Goal: Task Accomplishment & Management: Manage account settings

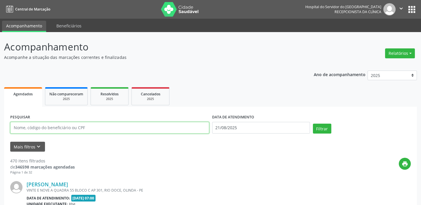
click at [123, 127] on input "text" at bounding box center [109, 128] width 199 height 12
type input "19208804453"
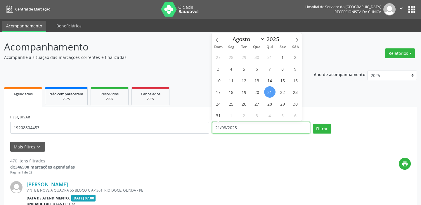
drag, startPoint x: 239, startPoint y: 127, endPoint x: 205, endPoint y: 130, distance: 34.3
click at [205, 129] on div "PESQUISAR 19208804453 DATA DE ATENDIMENTO [DATE] Filtrar" at bounding box center [211, 125] width 404 height 25
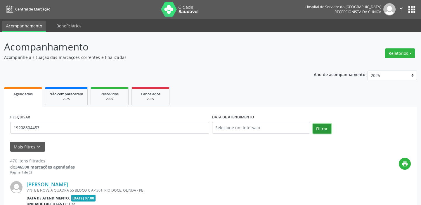
click at [319, 125] on button "Filtrar" at bounding box center [322, 129] width 18 height 10
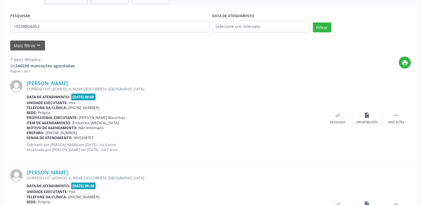
scroll to position [108, 0]
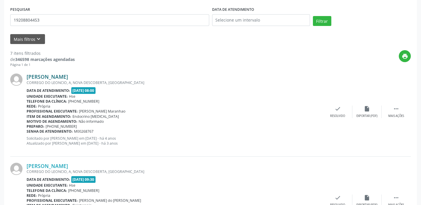
click at [67, 76] on link "[PERSON_NAME]" at bounding box center [47, 77] width 41 height 6
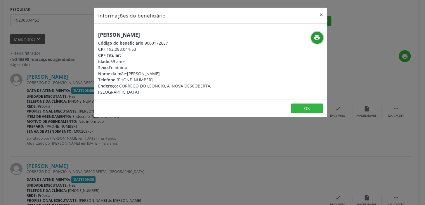
click at [317, 37] on icon "print" at bounding box center [317, 37] width 6 height 6
click at [319, 15] on button "×" at bounding box center [322, 15] width 12 height 14
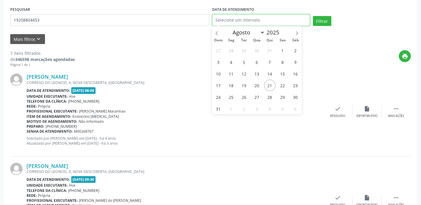
click at [271, 18] on input "text" at bounding box center [261, 20] width 98 height 12
click at [244, 85] on span "19" at bounding box center [243, 85] width 11 height 11
type input "[DATE]"
click at [244, 85] on span "19" at bounding box center [243, 85] width 11 height 11
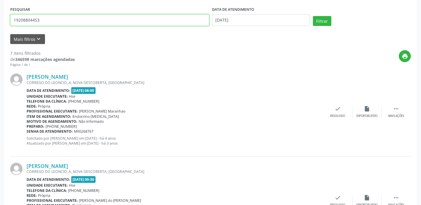
drag, startPoint x: 46, startPoint y: 21, endPoint x: 0, endPoint y: 19, distance: 46.2
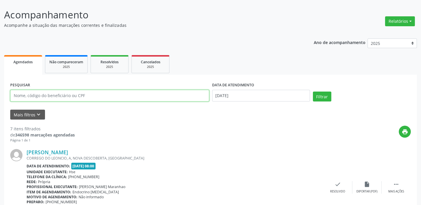
scroll to position [25, 0]
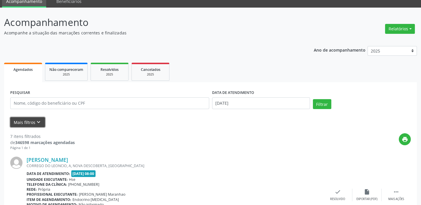
click at [42, 120] on button "Mais filtros keyboard_arrow_down" at bounding box center [27, 122] width 35 height 10
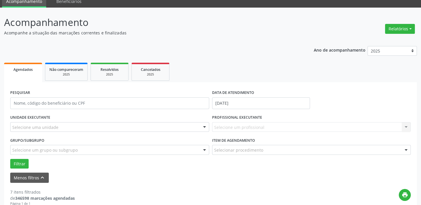
click at [204, 125] on div at bounding box center [204, 128] width 9 height 10
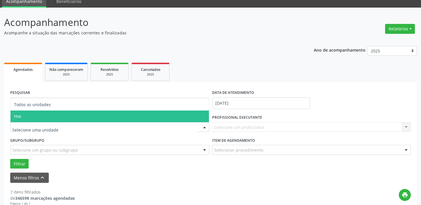
click at [198, 113] on span "Hse" at bounding box center [110, 117] width 198 height 12
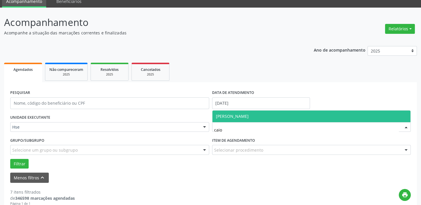
click at [249, 118] on span "[PERSON_NAME]" at bounding box center [232, 117] width 33 height 6
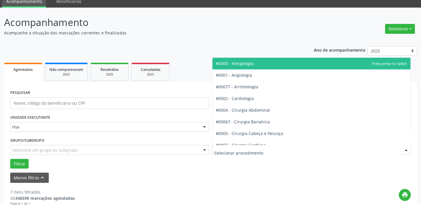
click at [406, 150] on div at bounding box center [406, 151] width 9 height 10
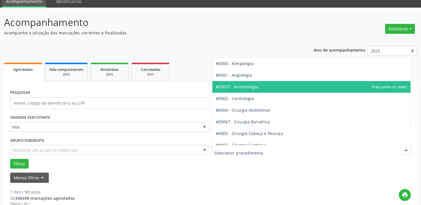
click at [260, 87] on span "#00077 - Arritmologia" at bounding box center [311, 87] width 198 height 12
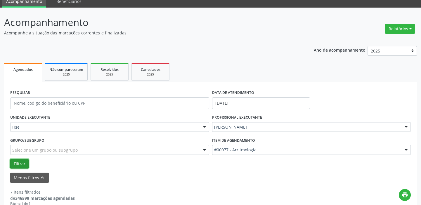
click at [20, 162] on button "Filtrar" at bounding box center [19, 164] width 18 height 10
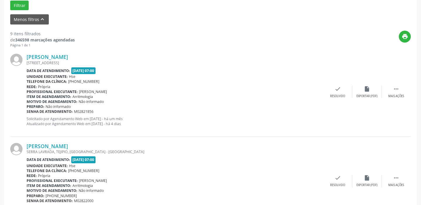
scroll to position [192, 0]
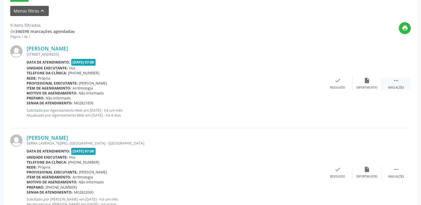
click at [404, 79] on div " Mais ações" at bounding box center [396, 83] width 29 height 13
click at [372, 83] on div "alarm_off Não compareceu" at bounding box center [366, 83] width 29 height 13
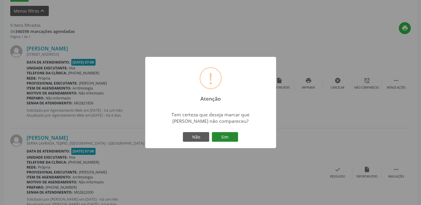
click at [229, 134] on button "Sim" at bounding box center [225, 137] width 26 height 10
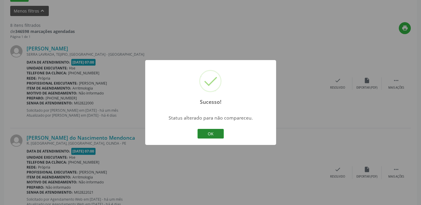
click at [218, 132] on button "OK" at bounding box center [211, 134] width 26 height 10
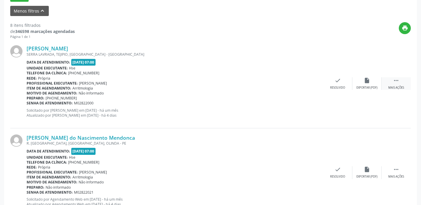
click at [397, 81] on icon "" at bounding box center [396, 80] width 6 height 6
click at [369, 81] on icon "alarm_off" at bounding box center [367, 80] width 6 height 6
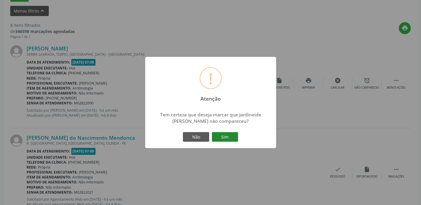
click at [233, 135] on button "Sim" at bounding box center [225, 137] width 26 height 10
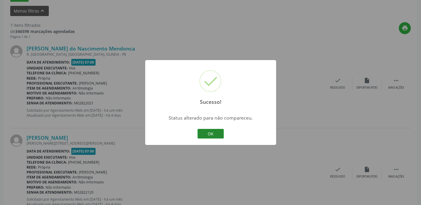
click at [212, 132] on button "OK" at bounding box center [211, 134] width 26 height 10
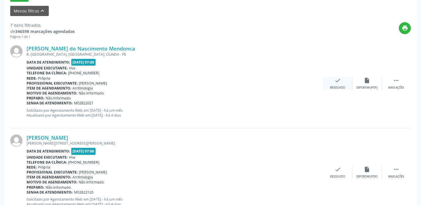
click at [341, 86] on div "Resolvido" at bounding box center [337, 88] width 15 height 4
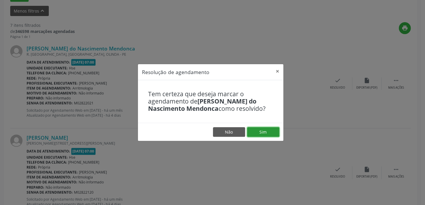
click at [267, 127] on button "Sim" at bounding box center [263, 132] width 32 height 10
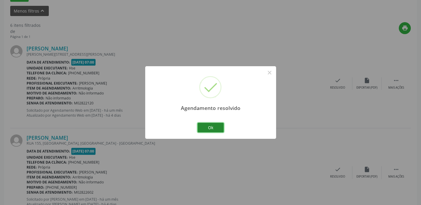
click at [210, 124] on button "Ok" at bounding box center [211, 128] width 26 height 10
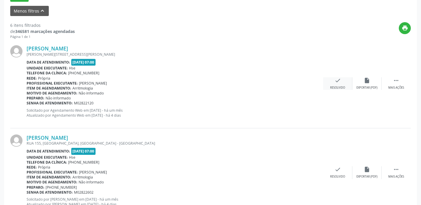
click at [344, 82] on div "check Resolvido" at bounding box center [337, 83] width 29 height 13
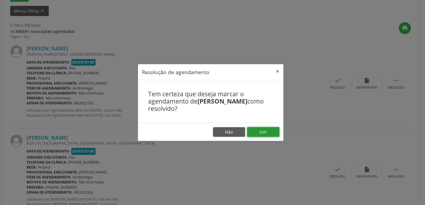
click at [260, 131] on button "Sim" at bounding box center [263, 132] width 32 height 10
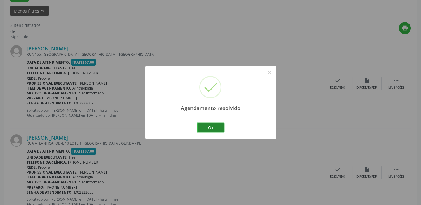
click at [215, 124] on button "Ok" at bounding box center [211, 128] width 26 height 10
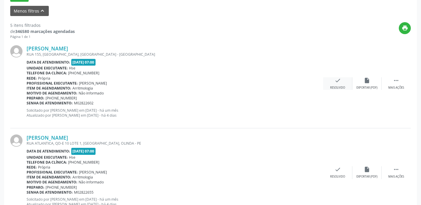
click at [343, 84] on div "check Resolvido" at bounding box center [337, 83] width 29 height 13
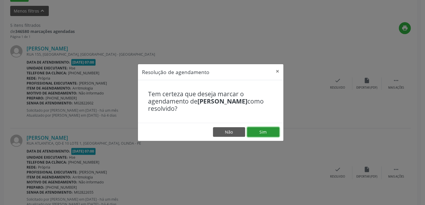
click at [266, 131] on button "Sim" at bounding box center [263, 132] width 32 height 10
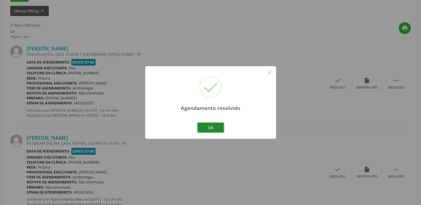
click at [220, 127] on button "Ok" at bounding box center [211, 128] width 26 height 10
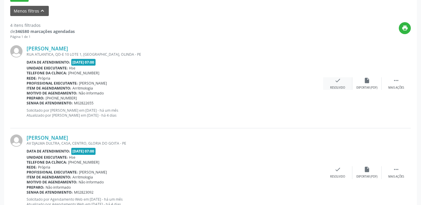
click at [342, 84] on div "check Resolvido" at bounding box center [337, 83] width 29 height 13
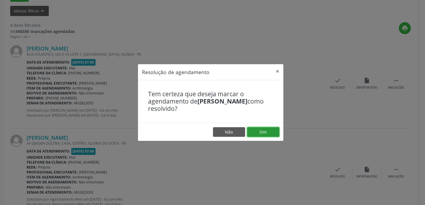
click at [271, 131] on button "Sim" at bounding box center [263, 132] width 32 height 10
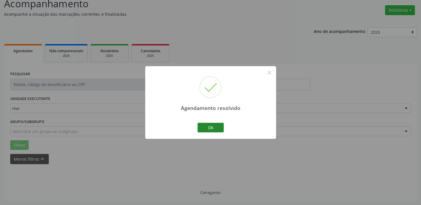
scroll to position [49, 0]
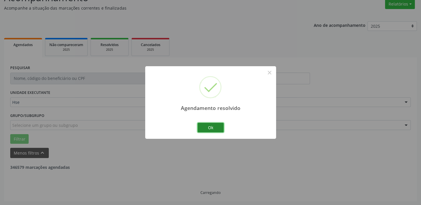
click at [219, 126] on button "Ok" at bounding box center [211, 128] width 26 height 10
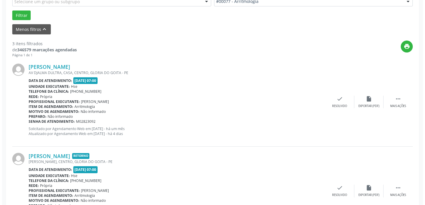
scroll to position [177, 0]
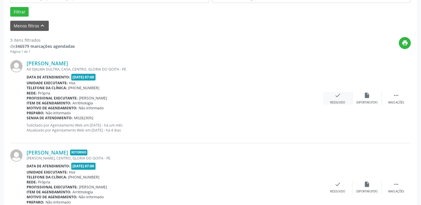
click at [342, 96] on div "check Resolvido" at bounding box center [337, 98] width 29 height 13
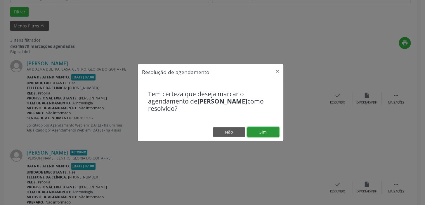
click at [264, 131] on button "Sim" at bounding box center [263, 132] width 32 height 10
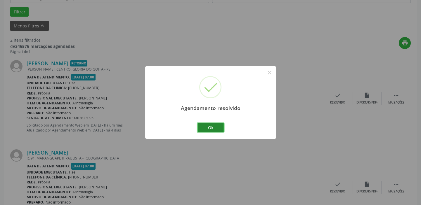
click at [215, 127] on button "Ok" at bounding box center [211, 128] width 26 height 10
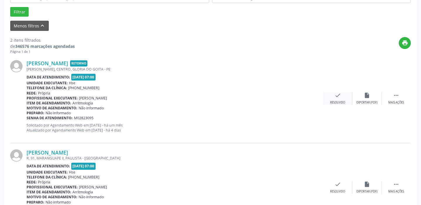
click at [340, 95] on icon "check" at bounding box center [338, 95] width 6 height 6
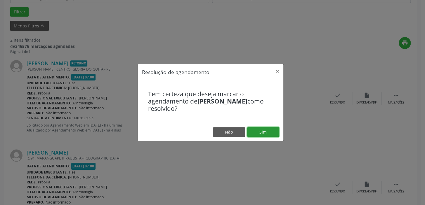
click at [265, 131] on button "Sim" at bounding box center [263, 132] width 32 height 10
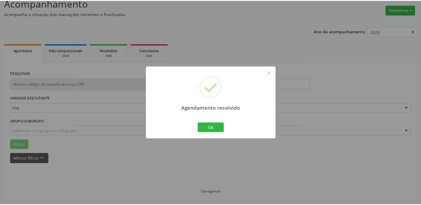
scroll to position [43, 0]
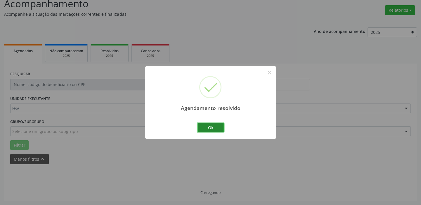
click at [218, 128] on button "Ok" at bounding box center [211, 128] width 26 height 10
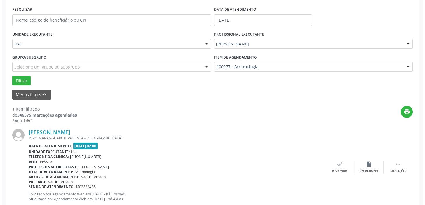
scroll to position [124, 0]
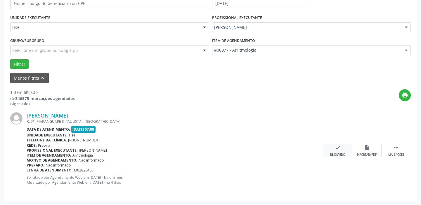
click at [342, 145] on div "check Resolvido" at bounding box center [337, 151] width 29 height 13
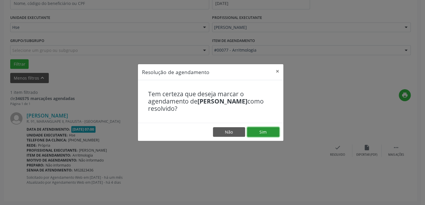
click at [260, 128] on button "Sim" at bounding box center [263, 132] width 32 height 10
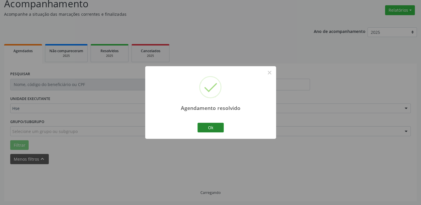
scroll to position [30, 0]
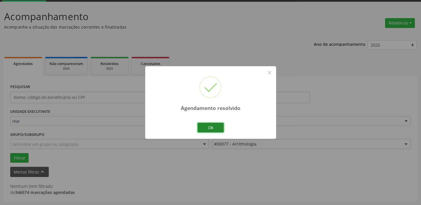
click at [219, 125] on button "Ok" at bounding box center [211, 128] width 26 height 10
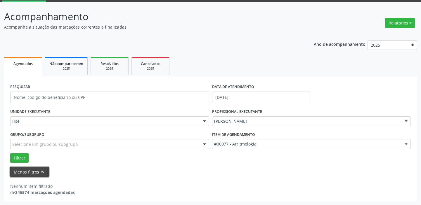
click at [24, 172] on button "Menos filtros keyboard_arrow_up" at bounding box center [29, 172] width 39 height 10
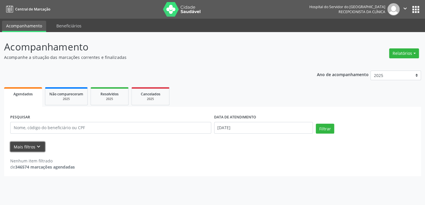
click at [28, 146] on button "Mais filtros keyboard_arrow_down" at bounding box center [27, 147] width 35 height 10
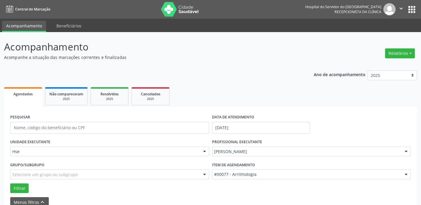
click at [406, 150] on div at bounding box center [406, 152] width 9 height 10
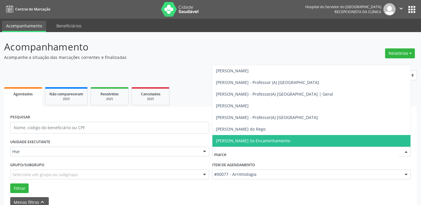
type input "marcee"
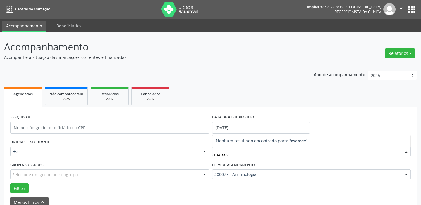
drag, startPoint x: 228, startPoint y: 156, endPoint x: 205, endPoint y: 161, distance: 23.6
click at [205, 160] on div "UNIDADE EXECUTANTE Hse Todos as unidades Hse Nenhum resultado encontrado para: …" at bounding box center [211, 166] width 404 height 56
click at [29, 200] on button "Menos filtros keyboard_arrow_up" at bounding box center [29, 203] width 39 height 10
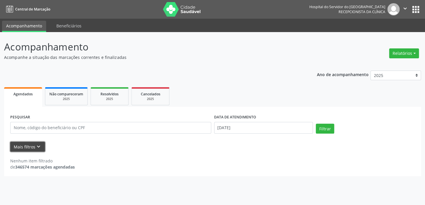
click at [38, 144] on icon "keyboard_arrow_down" at bounding box center [38, 147] width 6 height 6
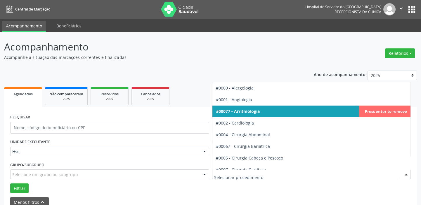
click at [406, 175] on div at bounding box center [406, 175] width 9 height 10
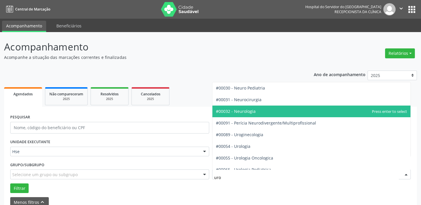
type input "urol"
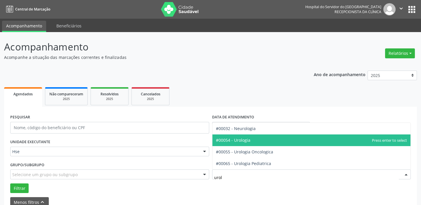
click at [271, 141] on span "#00054 - Urologia" at bounding box center [311, 141] width 198 height 12
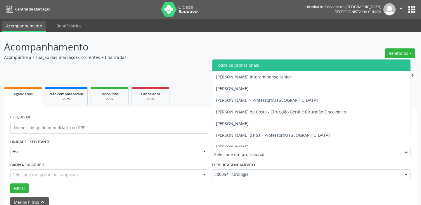
click at [408, 151] on div at bounding box center [406, 152] width 9 height 10
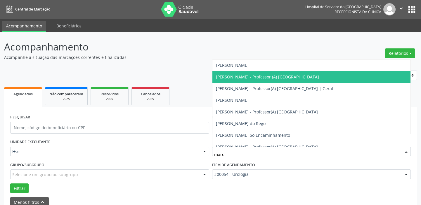
click at [257, 77] on span "[PERSON_NAME] - Professor (A) [GEOGRAPHIC_DATA]" at bounding box center [267, 77] width 103 height 6
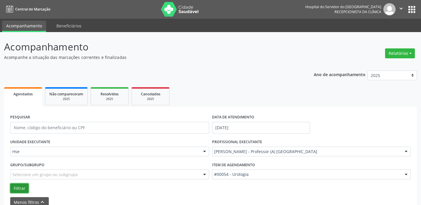
click at [16, 186] on button "Filtrar" at bounding box center [19, 189] width 18 height 10
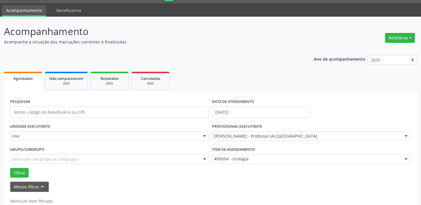
scroll to position [30, 0]
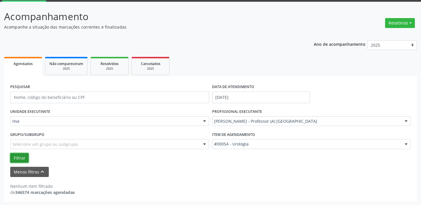
click at [23, 156] on button "Filtrar" at bounding box center [19, 158] width 18 height 10
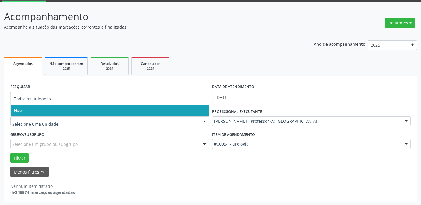
click at [202, 121] on div at bounding box center [204, 122] width 9 height 10
click at [199, 110] on span "Hse" at bounding box center [110, 111] width 198 height 12
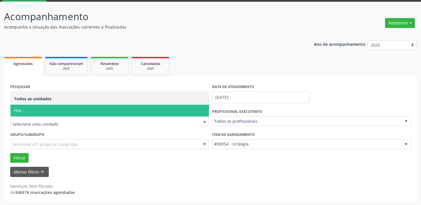
click at [203, 120] on div at bounding box center [204, 122] width 9 height 10
click at [201, 108] on span "Hse" at bounding box center [110, 111] width 198 height 12
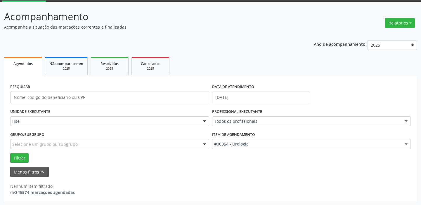
click at [406, 118] on div at bounding box center [406, 122] width 9 height 10
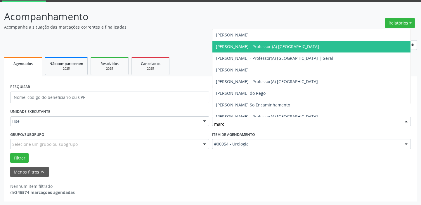
click at [262, 44] on span "[PERSON_NAME] - Professor (A) [GEOGRAPHIC_DATA]" at bounding box center [267, 47] width 103 height 6
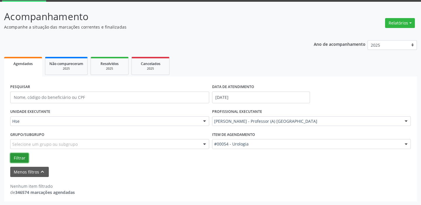
click at [23, 154] on button "Filtrar" at bounding box center [19, 158] width 18 height 10
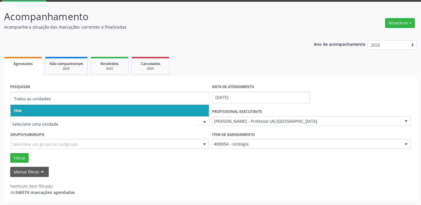
click at [205, 120] on div at bounding box center [204, 122] width 9 height 10
click at [200, 111] on span "Hse" at bounding box center [110, 111] width 198 height 12
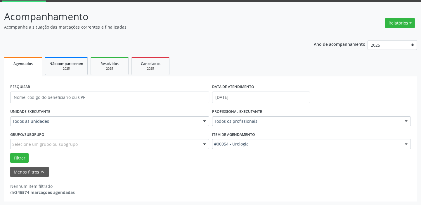
click at [204, 122] on div at bounding box center [204, 122] width 9 height 10
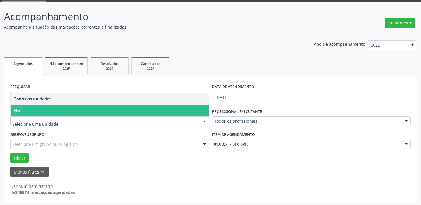
click at [172, 108] on span "Hse" at bounding box center [110, 111] width 198 height 12
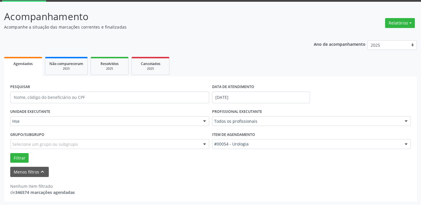
click at [406, 120] on div at bounding box center [406, 122] width 9 height 10
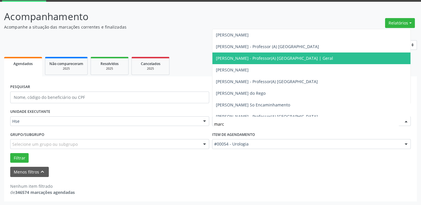
click at [298, 57] on span "[PERSON_NAME] - Professor(A) [GEOGRAPHIC_DATA] | Geral" at bounding box center [274, 59] width 117 height 6
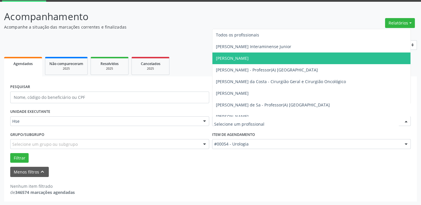
drag, startPoint x: 326, startPoint y: 122, endPoint x: 175, endPoint y: 123, distance: 150.5
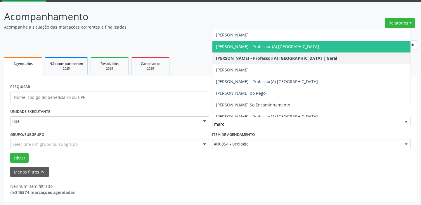
click at [266, 46] on span "[PERSON_NAME] - Professor (A) [GEOGRAPHIC_DATA]" at bounding box center [267, 47] width 103 height 6
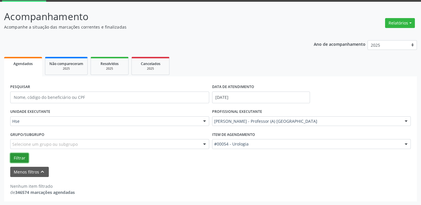
click at [22, 156] on button "Filtrar" at bounding box center [19, 158] width 18 height 10
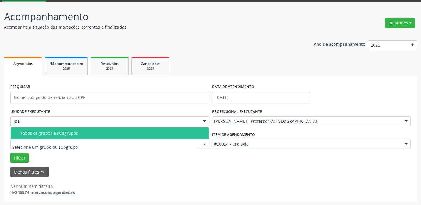
click at [204, 143] on div at bounding box center [204, 145] width 9 height 10
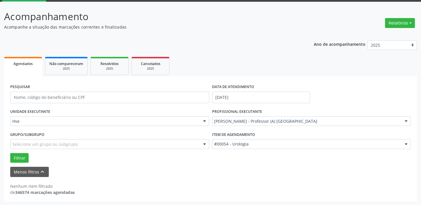
click at [200, 154] on div "Filtrar" at bounding box center [211, 158] width 404 height 10
click at [23, 172] on button "Menos filtros keyboard_arrow_up" at bounding box center [29, 172] width 39 height 10
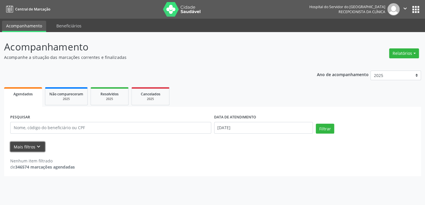
click at [27, 144] on button "Mais filtros keyboard_arrow_down" at bounding box center [27, 147] width 35 height 10
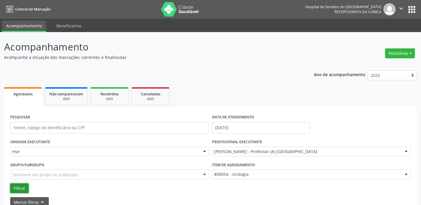
click at [14, 187] on button "Filtrar" at bounding box center [19, 189] width 18 height 10
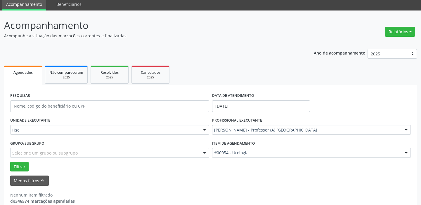
scroll to position [30, 0]
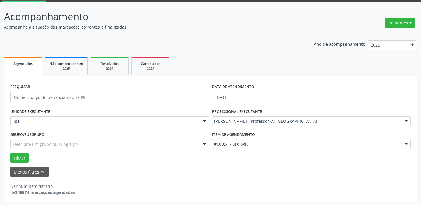
click at [287, 117] on div "[PERSON_NAME] - Professor (A) [GEOGRAPHIC_DATA]" at bounding box center [311, 122] width 199 height 10
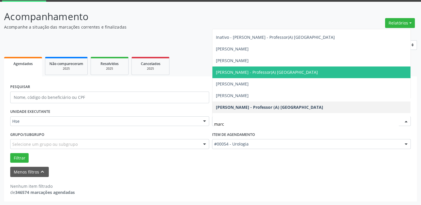
scroll to position [76, 0]
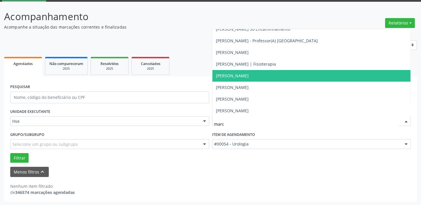
type input "marce"
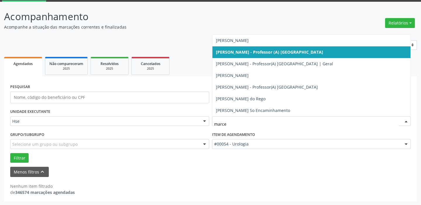
click at [278, 53] on span "[PERSON_NAME] - Professor (A) [GEOGRAPHIC_DATA]" at bounding box center [269, 52] width 107 height 6
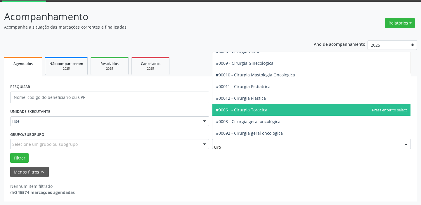
scroll to position [6, 0]
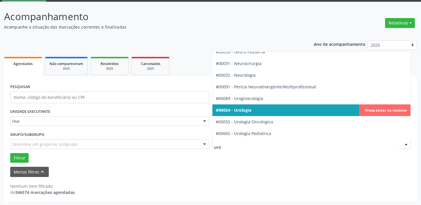
click at [395, 110] on span "#00054 - Urologia" at bounding box center [311, 111] width 198 height 12
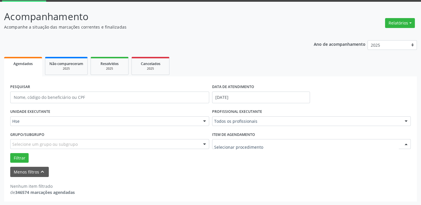
click at [289, 143] on div at bounding box center [311, 144] width 199 height 10
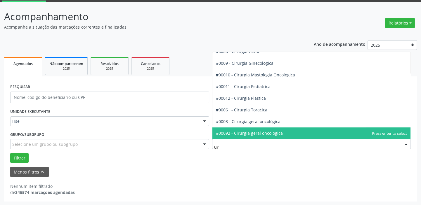
type input "uro"
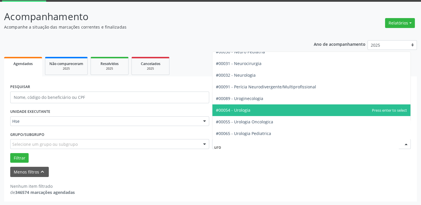
click at [265, 105] on span "#00054 - Urologia" at bounding box center [311, 111] width 198 height 12
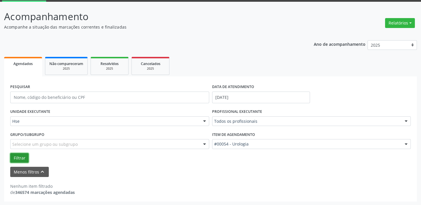
click at [19, 158] on button "Filtrar" at bounding box center [19, 158] width 18 height 10
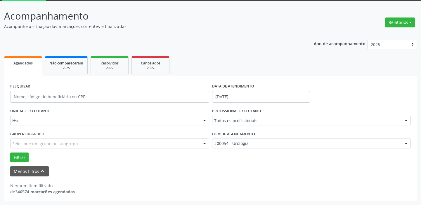
scroll to position [30, 0]
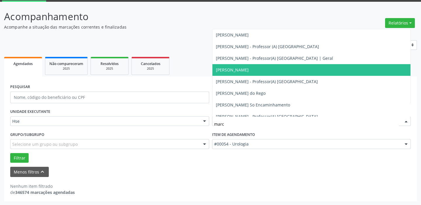
type input "marce"
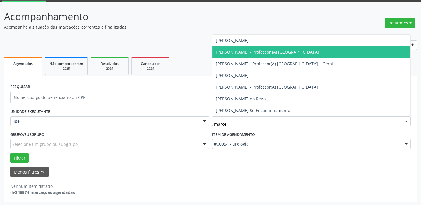
click at [286, 52] on span "[PERSON_NAME] - Professor (A) [GEOGRAPHIC_DATA]" at bounding box center [267, 52] width 103 height 6
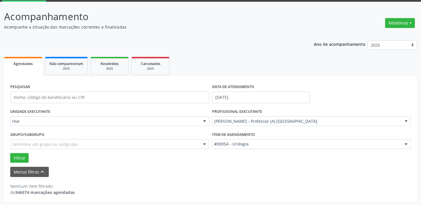
click at [15, 163] on form "PESQUISAR DATA DE ATENDIMENTO [DATE] UNIDADE EXECUTANTE Hse Todos as unidades H…" at bounding box center [210, 130] width 401 height 95
click at [13, 158] on button "Filtrar" at bounding box center [19, 158] width 18 height 10
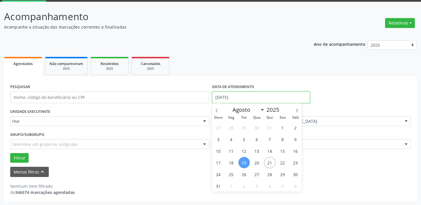
click at [219, 97] on input "[DATE]" at bounding box center [261, 98] width 98 height 12
click at [271, 163] on span "21" at bounding box center [269, 162] width 11 height 11
type input "21/08/2025"
click at [271, 163] on span "21" at bounding box center [269, 162] width 11 height 11
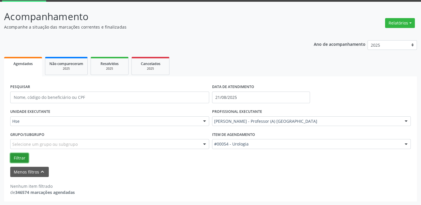
click at [17, 155] on button "Filtrar" at bounding box center [19, 158] width 18 height 10
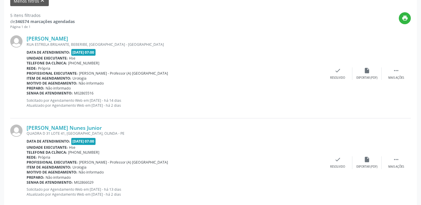
scroll to position [203, 0]
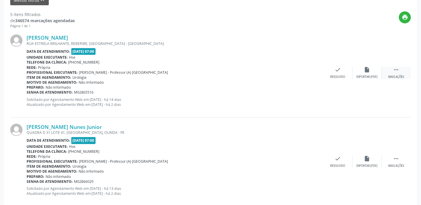
click at [390, 68] on div " Mais ações" at bounding box center [396, 73] width 29 height 13
click at [368, 69] on icon "alarm_off" at bounding box center [367, 70] width 6 height 6
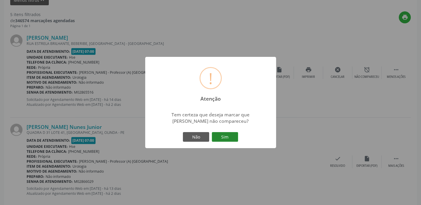
click at [225, 137] on button "Sim" at bounding box center [225, 137] width 26 height 10
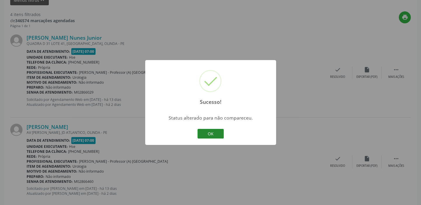
click at [215, 134] on button "OK" at bounding box center [211, 134] width 26 height 10
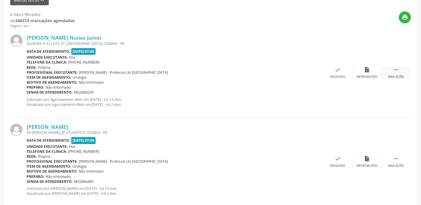
click at [397, 70] on icon "" at bounding box center [396, 70] width 6 height 6
click at [368, 74] on div "alarm_off Não compareceu" at bounding box center [366, 73] width 29 height 13
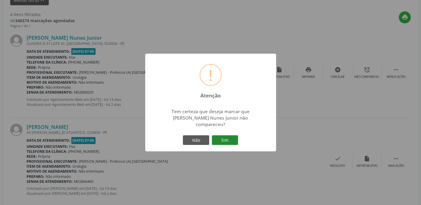
click at [227, 136] on button "Sim" at bounding box center [225, 141] width 26 height 10
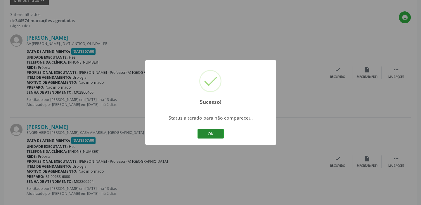
click at [210, 133] on button "OK" at bounding box center [211, 134] width 26 height 10
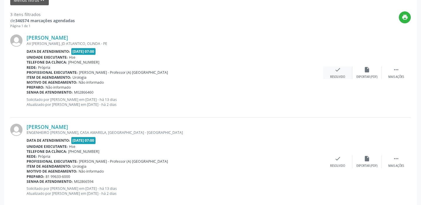
click at [342, 73] on div "check Resolvido" at bounding box center [337, 73] width 29 height 13
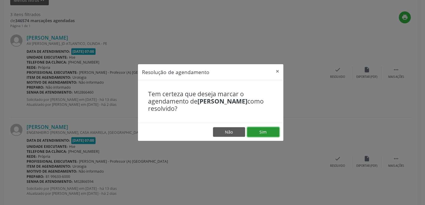
click at [271, 130] on button "Sim" at bounding box center [263, 132] width 32 height 10
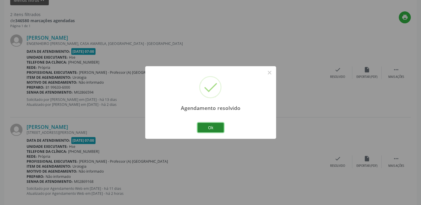
click at [220, 128] on button "Ok" at bounding box center [211, 128] width 26 height 10
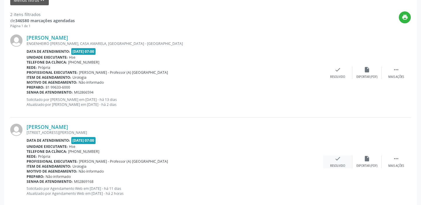
click at [340, 159] on icon "check" at bounding box center [338, 159] width 6 height 6
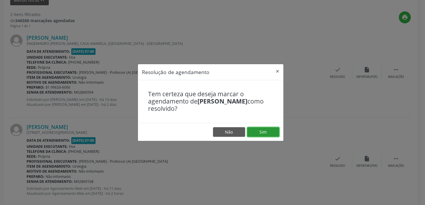
click at [268, 128] on button "Sim" at bounding box center [263, 132] width 32 height 10
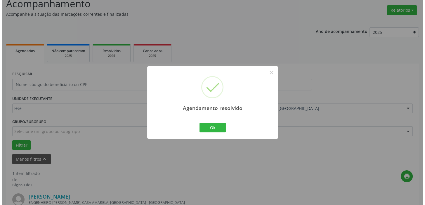
scroll to position [124, 0]
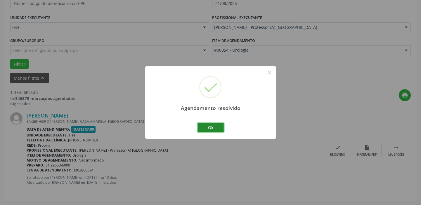
click at [218, 127] on button "Ok" at bounding box center [211, 128] width 26 height 10
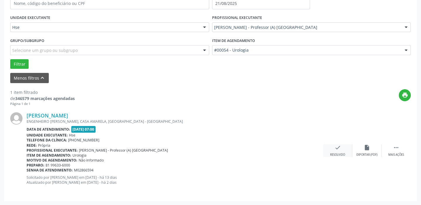
click at [343, 151] on div "check Resolvido" at bounding box center [337, 151] width 29 height 13
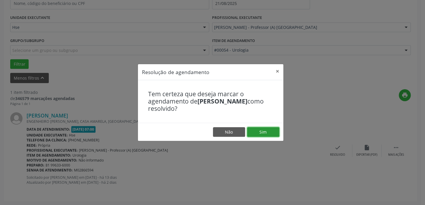
click at [268, 131] on button "Sim" at bounding box center [263, 132] width 32 height 10
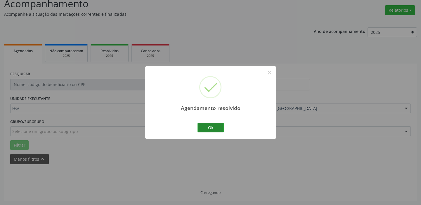
scroll to position [49, 0]
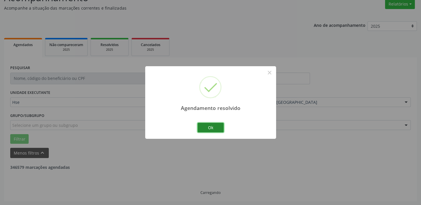
click at [215, 127] on button "Ok" at bounding box center [211, 128] width 26 height 10
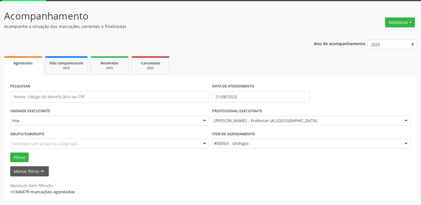
scroll to position [30, 0]
